Goal: Check status: Check status

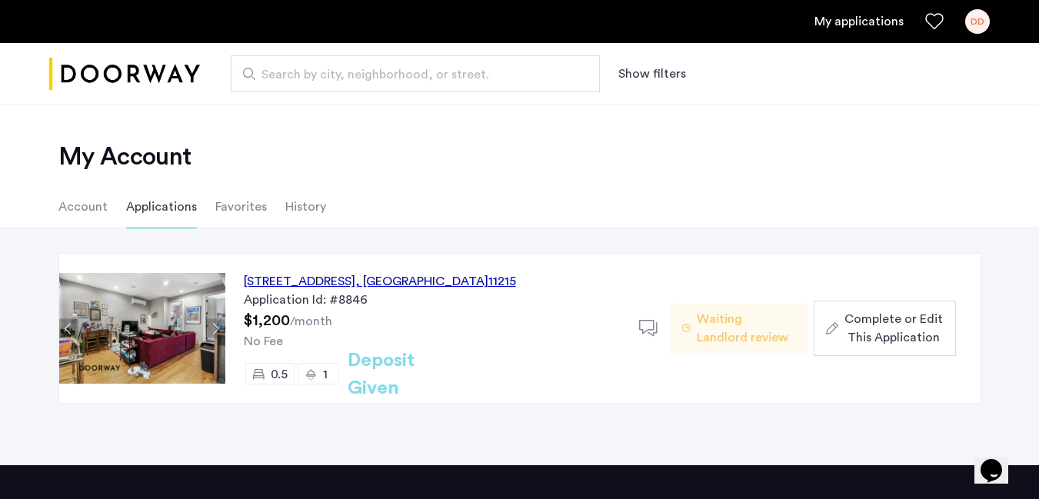
click at [364, 282] on div "[STREET_ADDRESS]" at bounding box center [380, 281] width 272 height 18
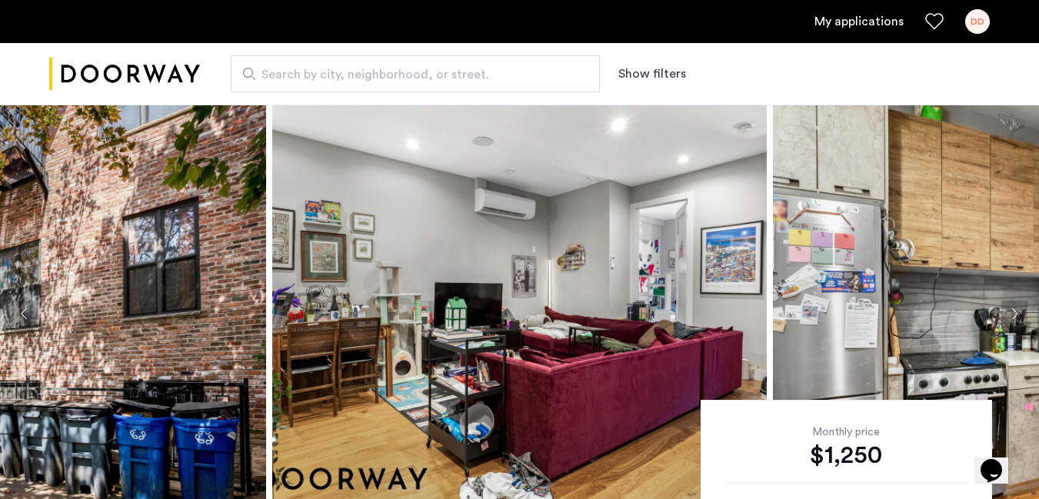
scroll to position [13, 0]
